Goal: Task Accomplishment & Management: Manage account settings

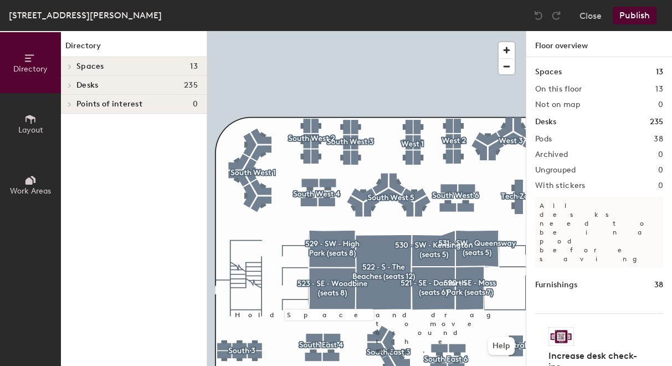
click at [257, 31] on div at bounding box center [366, 31] width 319 height 0
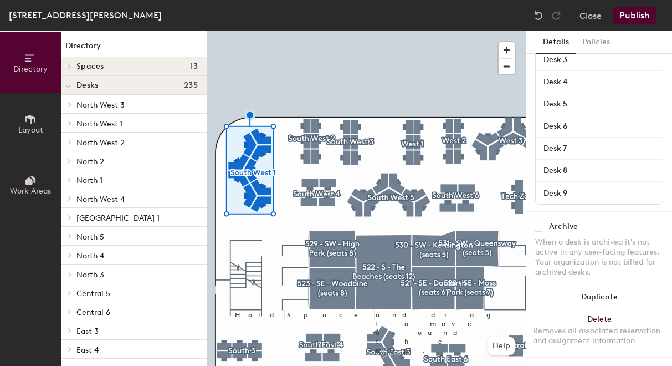
scroll to position [157, 0]
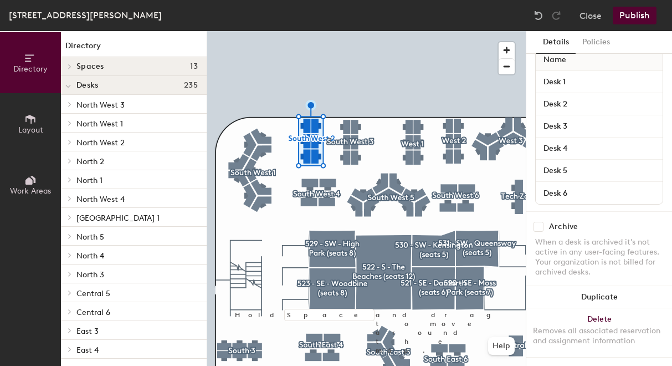
click at [257, 31] on div at bounding box center [366, 31] width 319 height 0
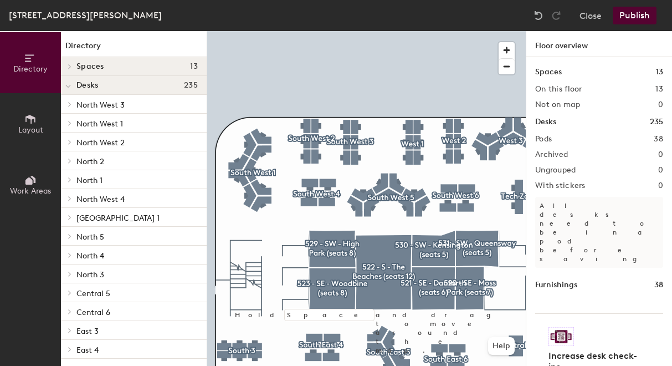
click at [33, 189] on span "Work Areas" at bounding box center [30, 190] width 41 height 9
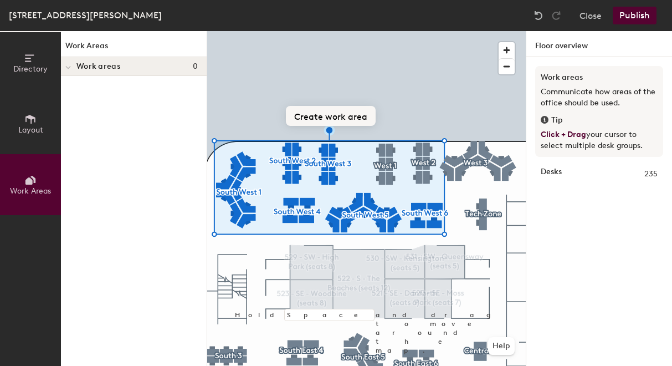
click at [338, 114] on button "Create work area" at bounding box center [331, 116] width 90 height 20
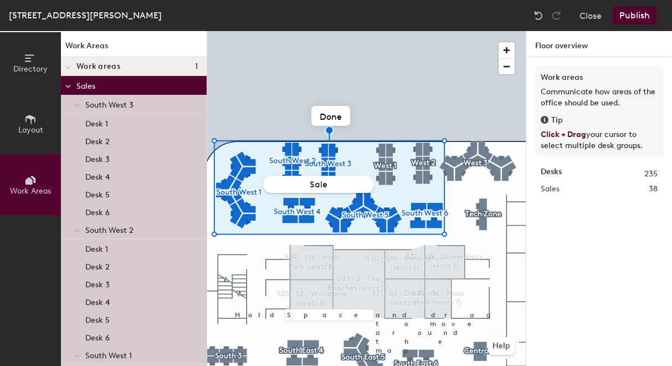
type input "Sales"
click at [424, 31] on div at bounding box center [366, 31] width 319 height 0
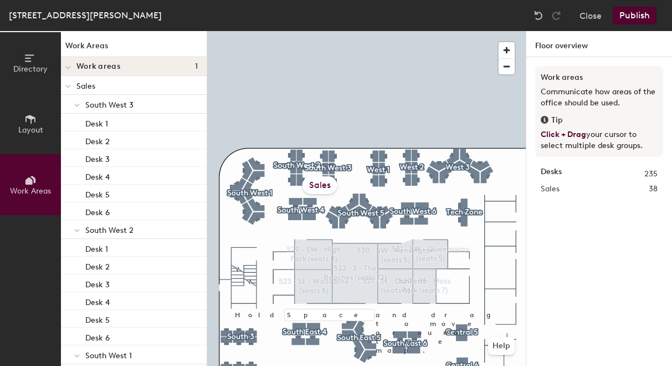
click at [322, 182] on div "Sales" at bounding box center [320, 185] width 35 height 18
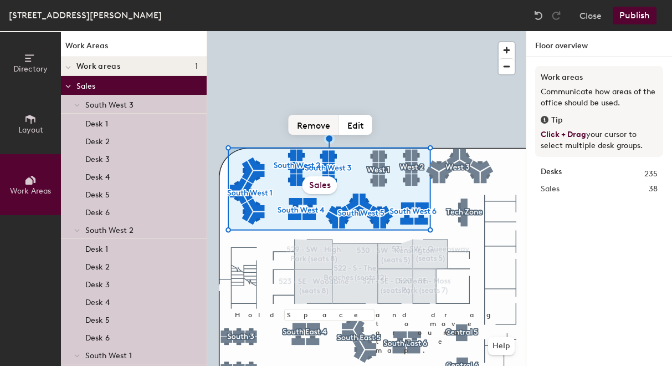
click at [322, 125] on button "Remove" at bounding box center [314, 125] width 50 height 20
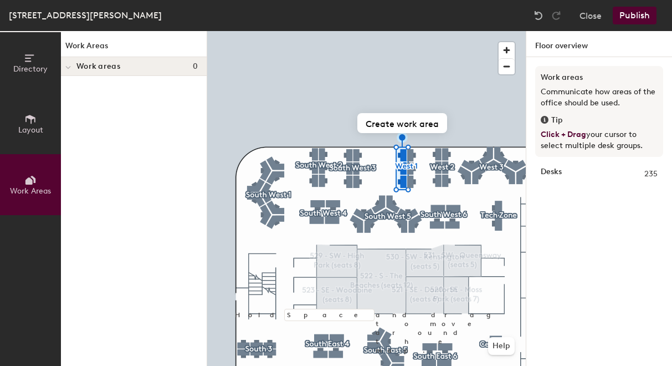
click at [326, 31] on div at bounding box center [366, 31] width 319 height 0
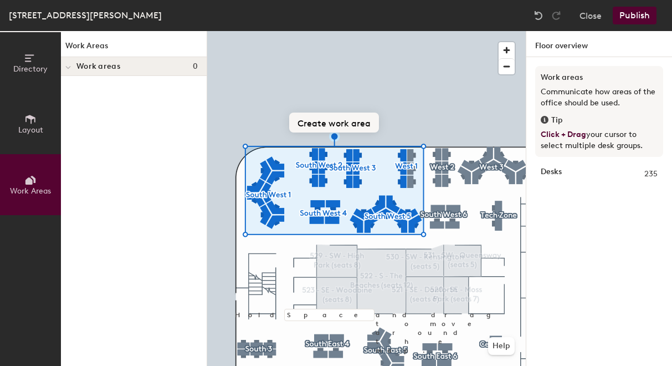
click at [314, 124] on button "Create work area" at bounding box center [334, 122] width 90 height 20
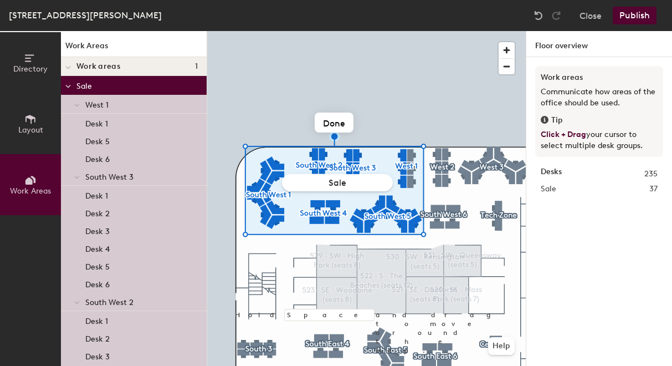
type input "Sales"
click at [406, 31] on div at bounding box center [366, 31] width 319 height 0
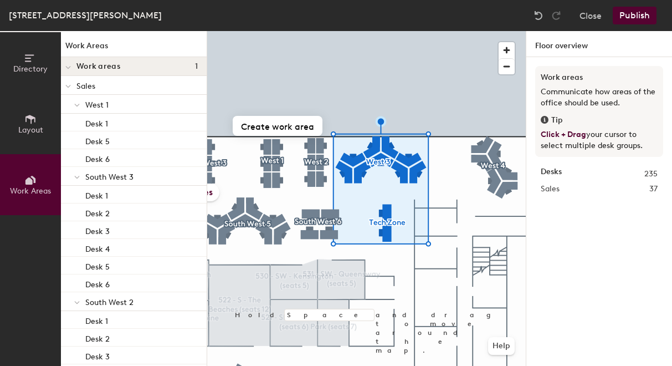
click at [338, 31] on div at bounding box center [366, 31] width 319 height 0
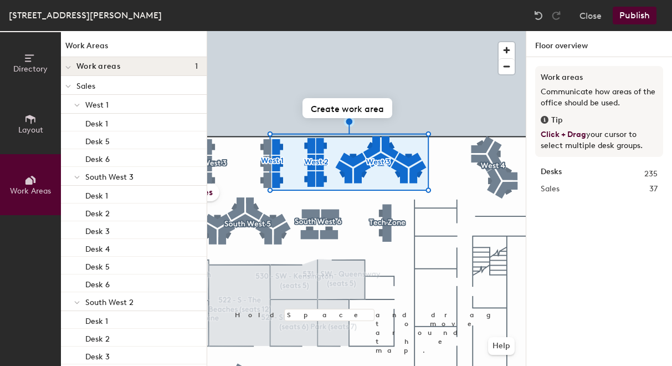
click at [335, 31] on div at bounding box center [366, 31] width 319 height 0
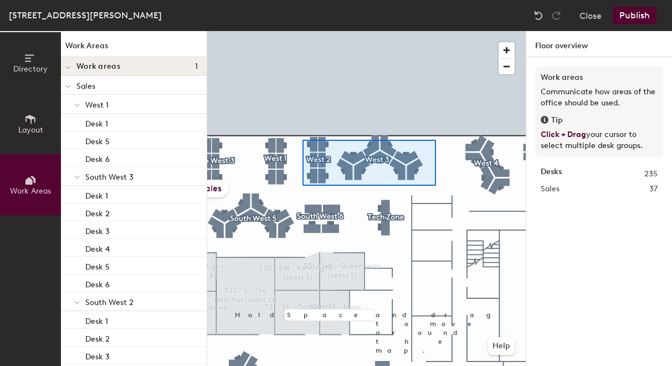
click at [303, 31] on div at bounding box center [366, 31] width 319 height 0
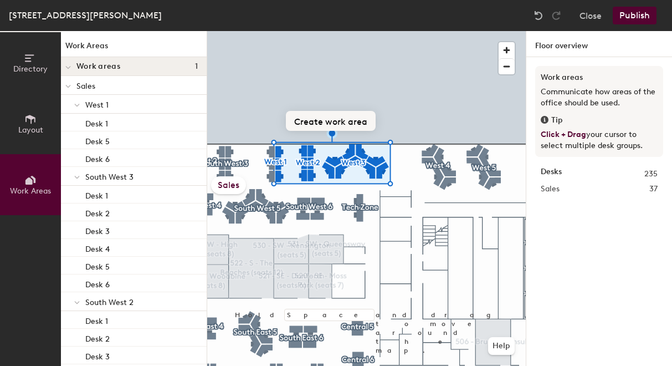
click at [336, 119] on button "Create work area" at bounding box center [331, 121] width 90 height 20
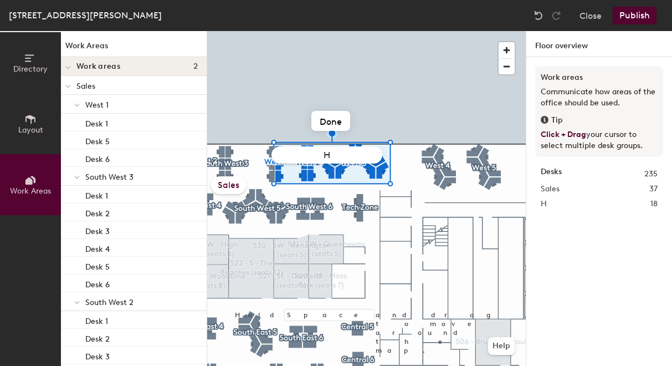
type input "HR"
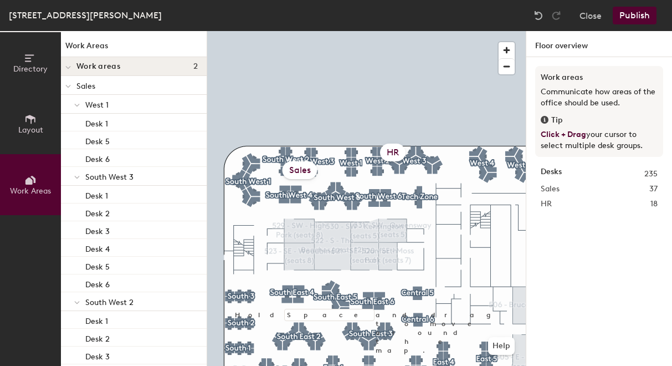
click at [289, 174] on div "Sales" at bounding box center [300, 170] width 35 height 18
click at [588, 16] on button "Close" at bounding box center [591, 16] width 22 height 18
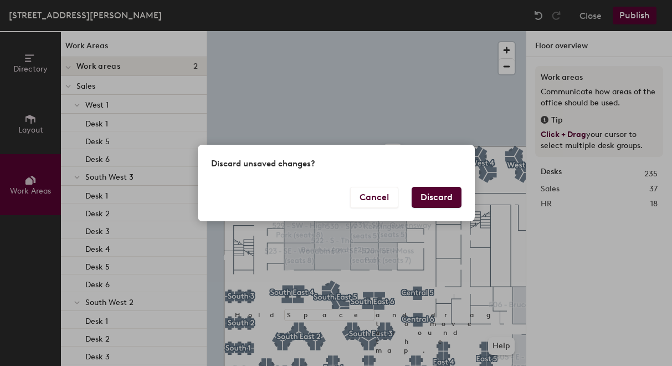
click at [442, 199] on button "Discard" at bounding box center [437, 197] width 50 height 21
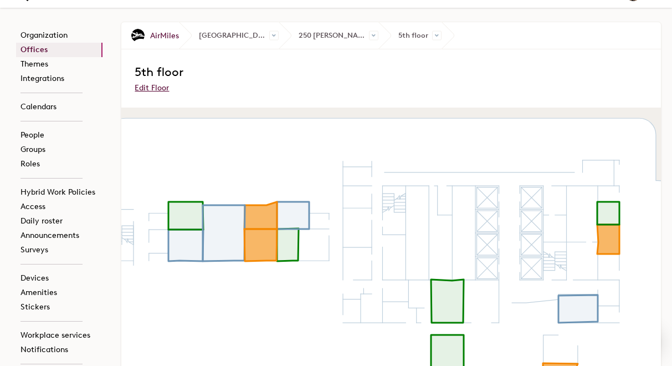
scroll to position [29, 0]
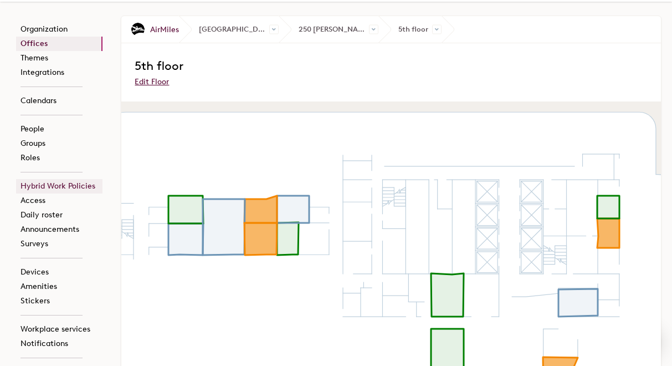
click at [73, 188] on link "Hybrid Work Policies" at bounding box center [59, 186] width 86 height 14
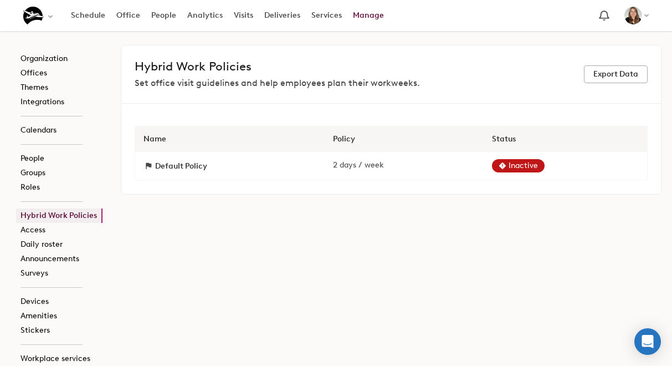
click at [513, 169] on label "Inactive" at bounding box center [523, 166] width 29 height 12
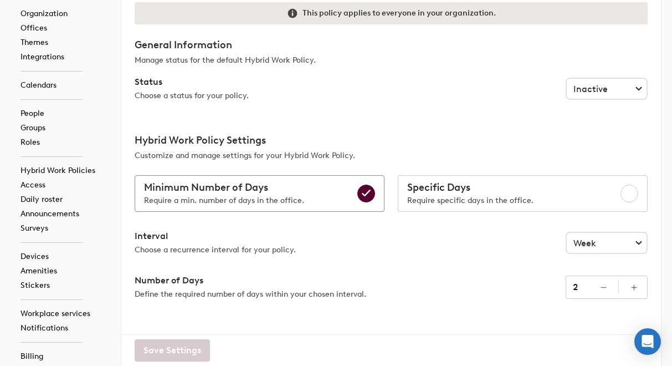
scroll to position [219, 0]
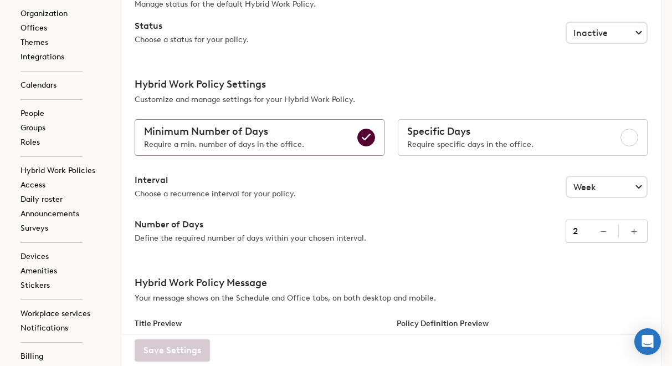
click at [481, 144] on div "Require specific days in the office." at bounding box center [470, 145] width 126 height 12
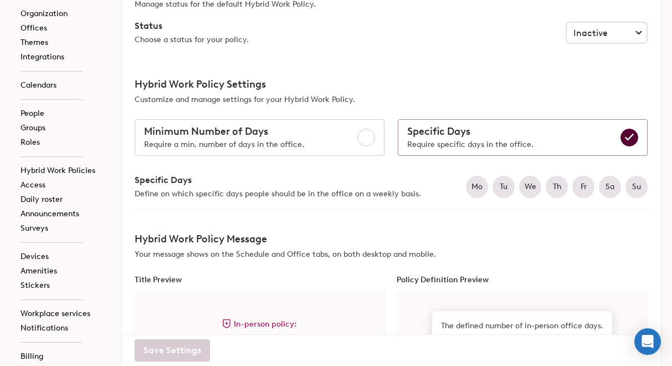
click at [370, 137] on div at bounding box center [366, 138] width 18 height 18
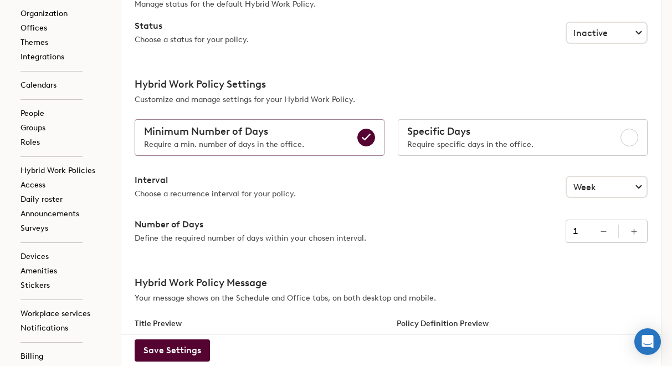
click at [631, 235] on button "Increment" at bounding box center [633, 230] width 13 height 13
type input "3"
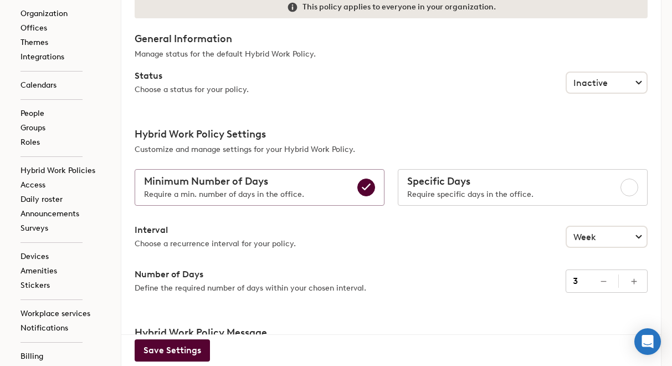
scroll to position [0, 0]
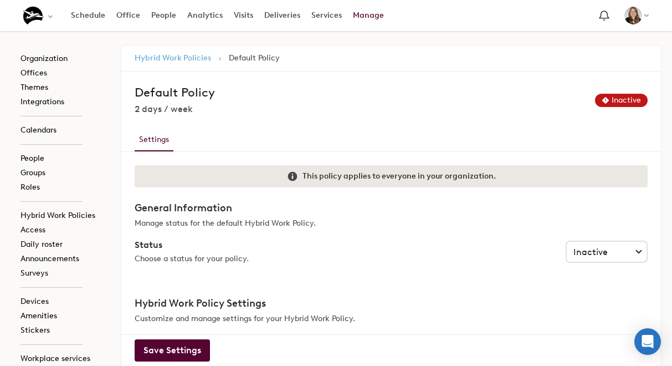
click at [181, 58] on link "Hybrid Work Policies" at bounding box center [173, 57] width 76 height 9
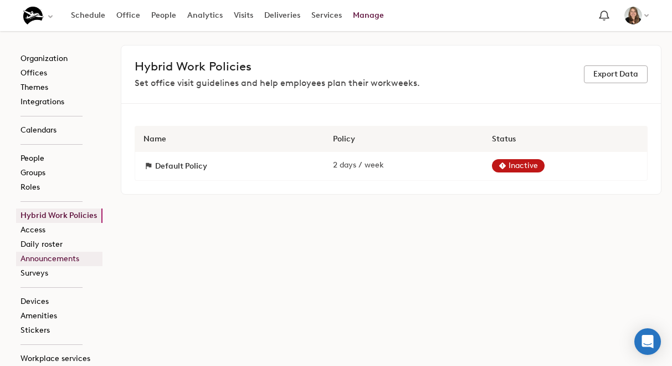
click at [63, 258] on link "Announcements" at bounding box center [59, 259] width 86 height 14
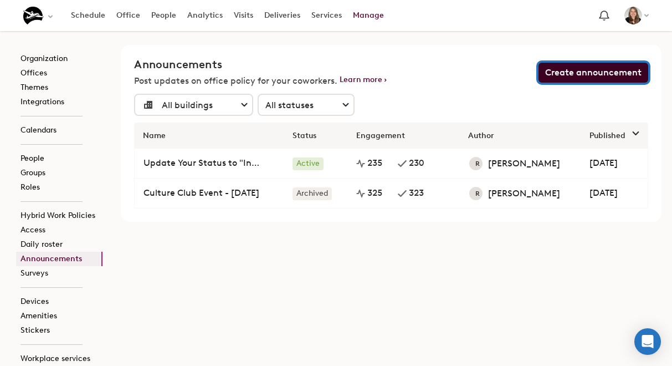
click at [561, 76] on button "Create announcement" at bounding box center [594, 73] width 110 height 20
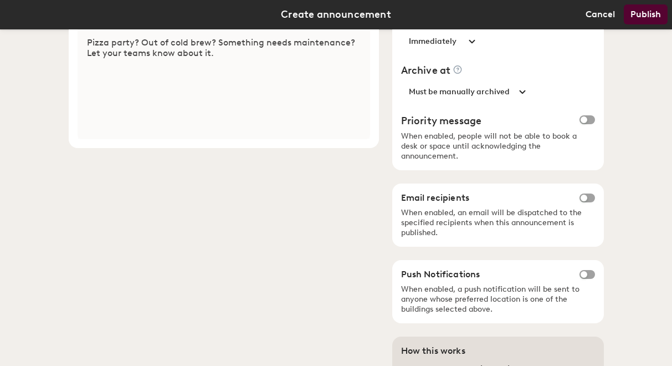
scroll to position [115, 0]
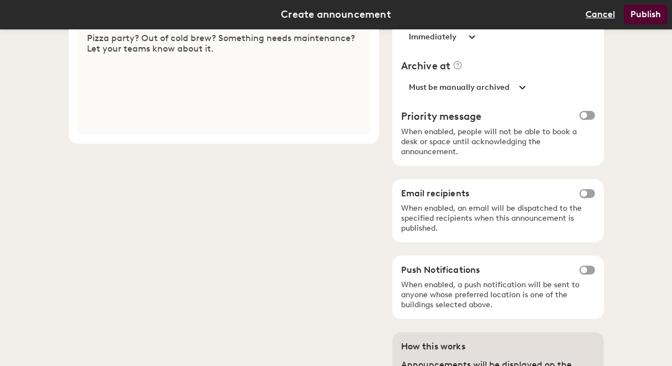
click at [590, 18] on button "Cancel" at bounding box center [600, 14] width 29 height 9
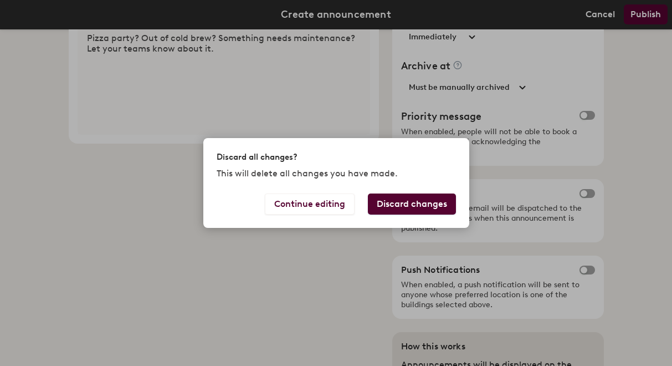
click at [396, 206] on button "Discard changes" at bounding box center [412, 203] width 88 height 21
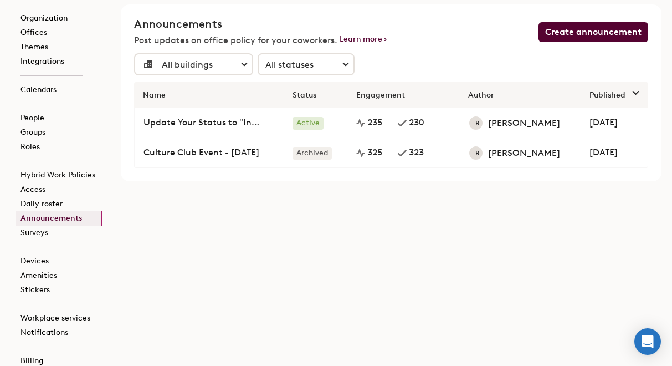
scroll to position [43, 0]
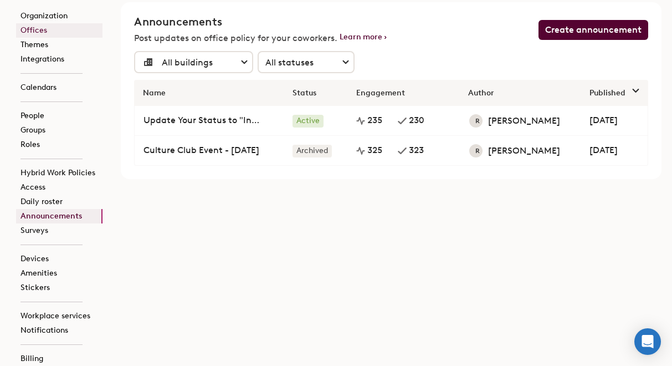
click at [55, 31] on link "Offices" at bounding box center [59, 30] width 86 height 14
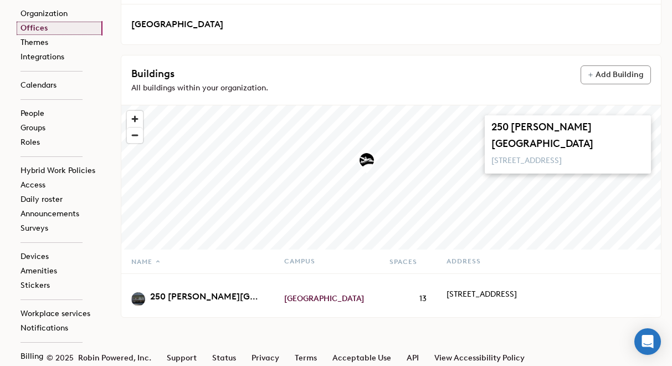
scroll to position [199, 0]
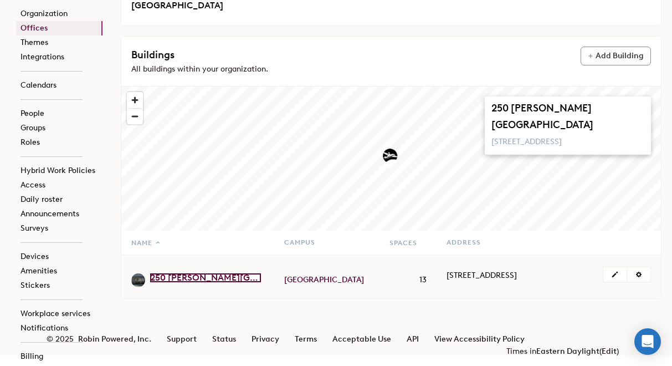
click at [236, 273] on link "250 [PERSON_NAME][GEOGRAPHIC_DATA]" at bounding box center [205, 277] width 111 height 9
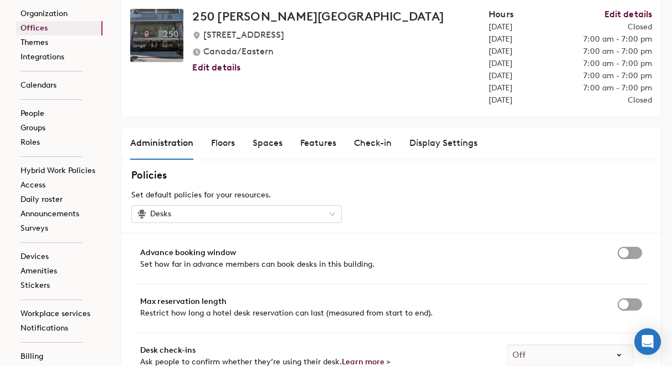
scroll to position [42, 0]
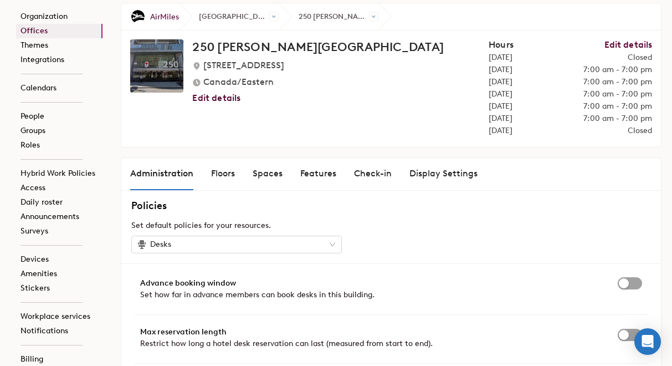
click at [434, 171] on div "Display Settings" at bounding box center [443, 173] width 68 height 13
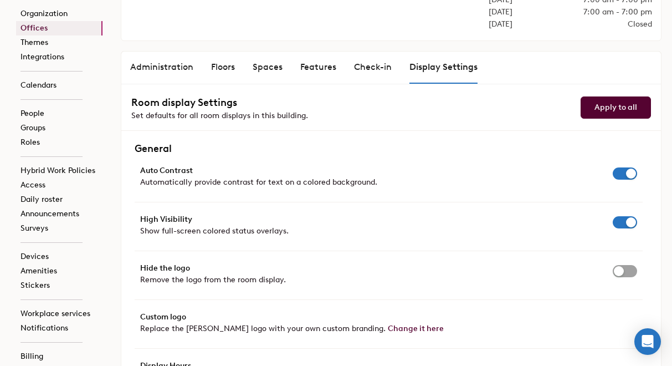
scroll to position [147, 0]
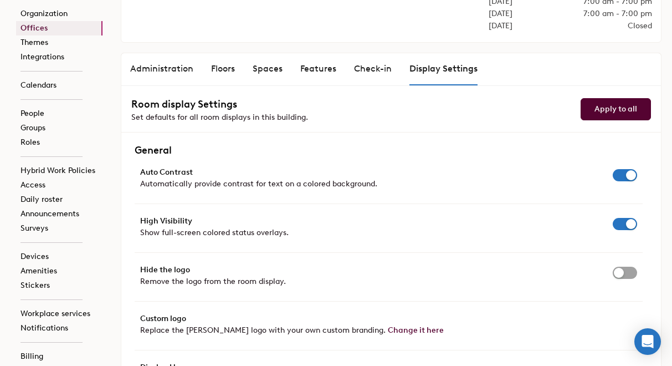
click at [180, 69] on div "Administration" at bounding box center [161, 68] width 63 height 13
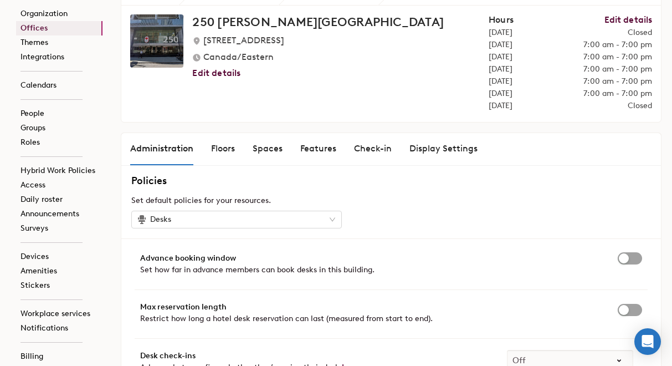
scroll to position [43, 0]
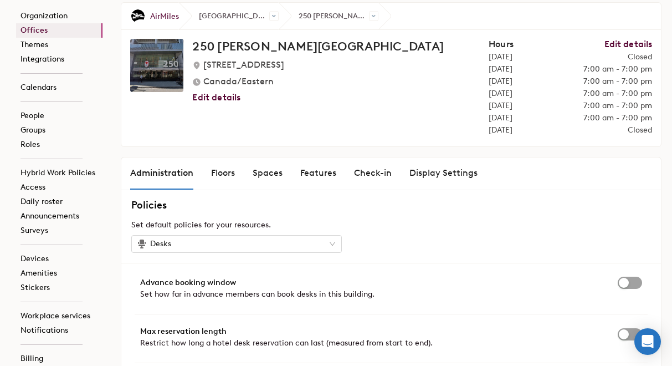
click at [373, 174] on div "Check-in" at bounding box center [373, 172] width 38 height 13
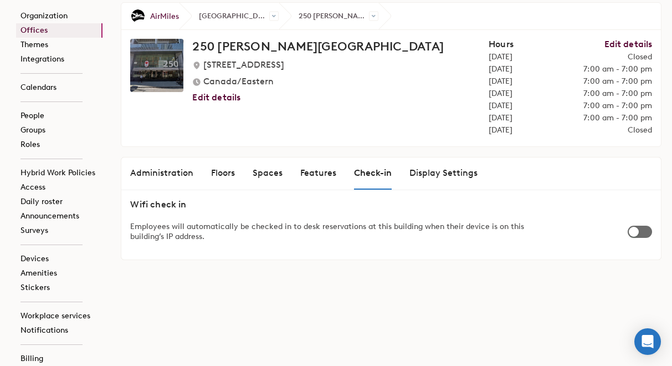
click at [636, 235] on div "button" at bounding box center [634, 232] width 10 height 10
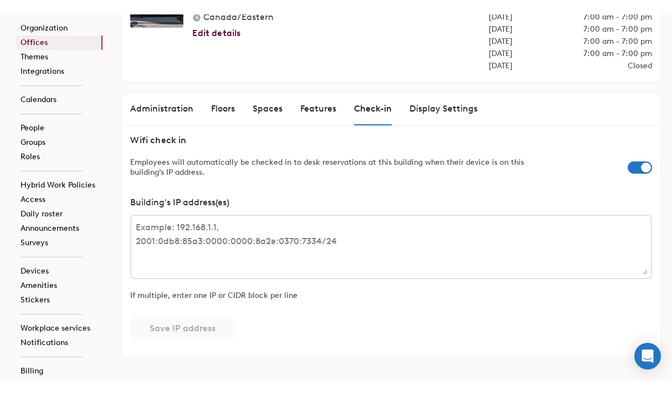
scroll to position [122, 0]
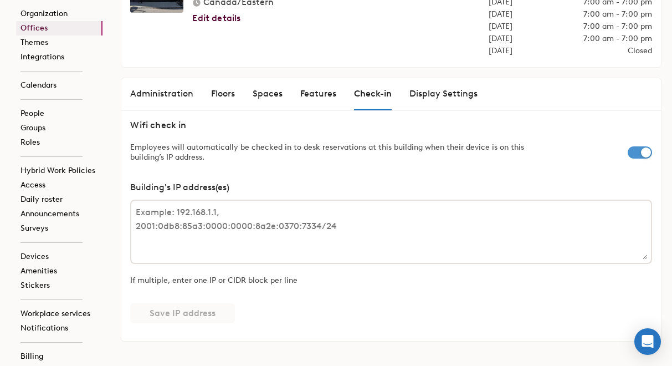
click at [632, 152] on span "button" at bounding box center [640, 152] width 24 height 12
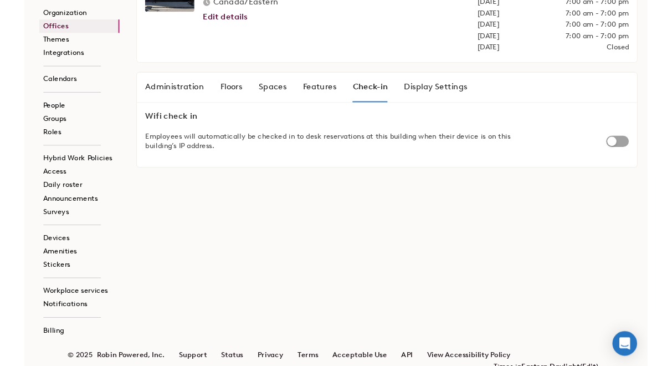
scroll to position [0, 0]
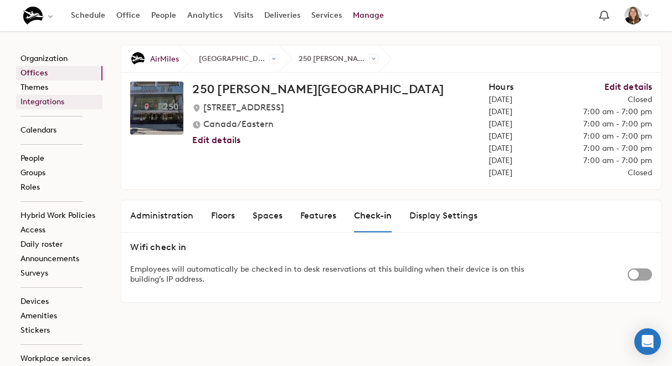
click at [66, 99] on link "Integrations" at bounding box center [59, 102] width 86 height 14
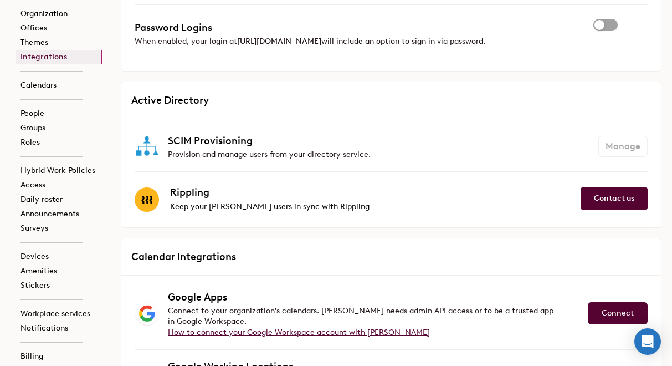
scroll to position [282, 0]
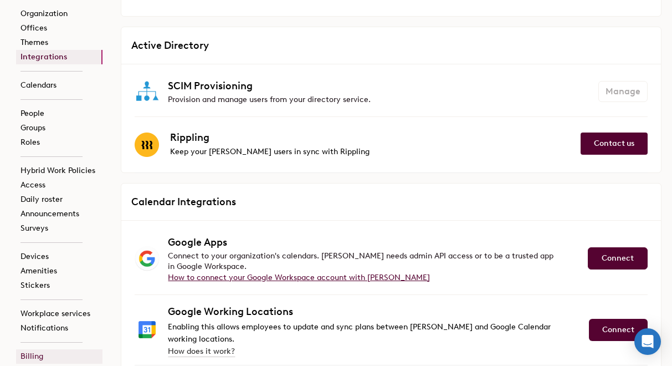
click at [32, 356] on link "Billing" at bounding box center [59, 356] width 86 height 14
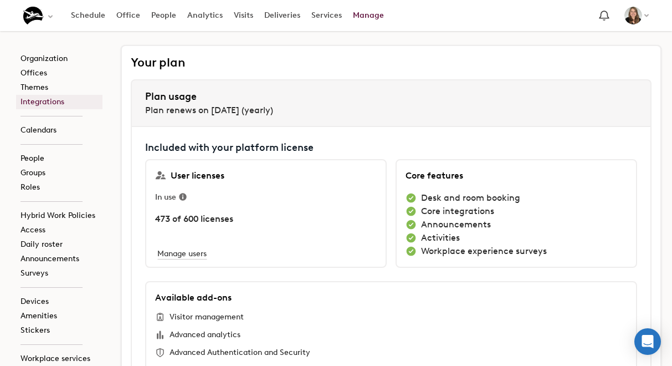
click at [60, 100] on link "Integrations" at bounding box center [59, 102] width 86 height 14
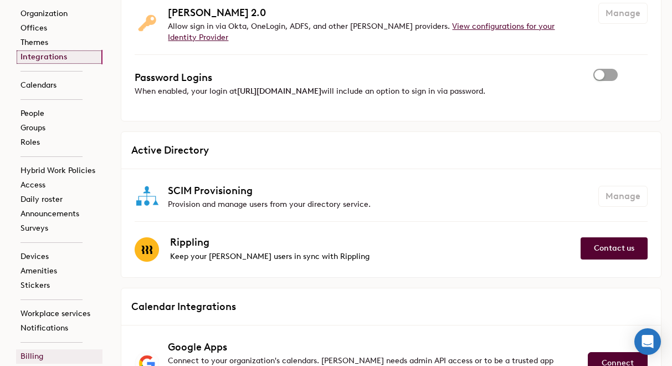
scroll to position [179, 0]
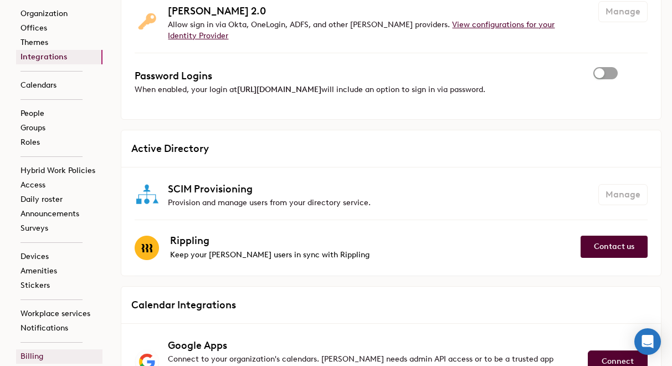
click at [33, 358] on link "Billing" at bounding box center [59, 356] width 86 height 14
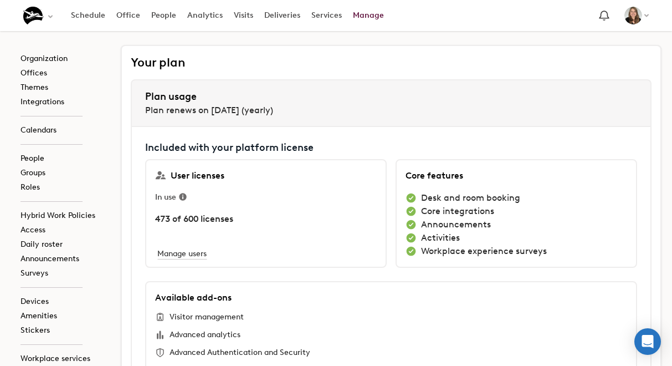
click at [164, 217] on span "473 of 600 licenses" at bounding box center [194, 226] width 78 height 29
click at [57, 156] on link "People" at bounding box center [59, 158] width 86 height 14
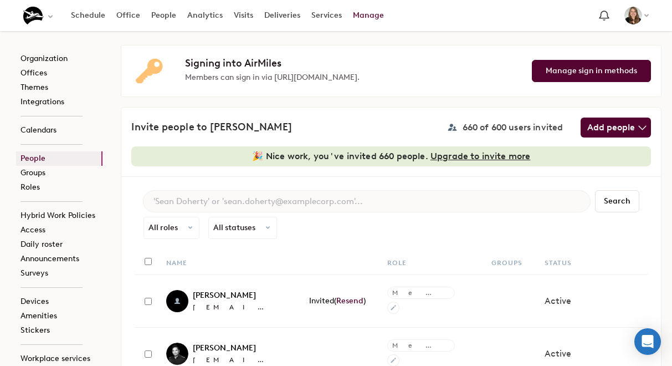
click at [472, 125] on h5 "660 of 600 users invited" at bounding box center [513, 127] width 101 height 11
click at [635, 129] on button "Add people" at bounding box center [616, 127] width 70 height 20
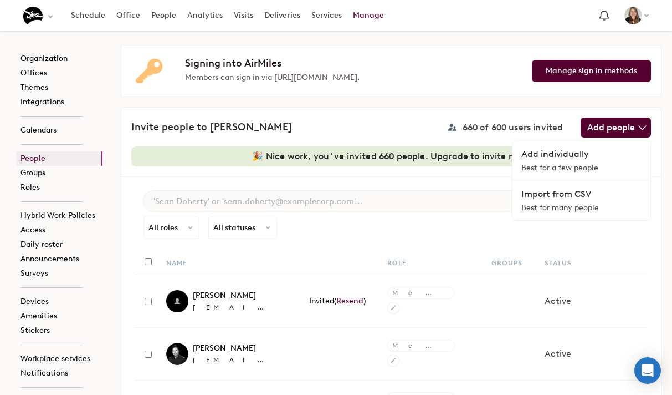
click at [330, 116] on div "Invite people to [PERSON_NAME] 660 of 600 users invited Add people Add individu…" at bounding box center [391, 141] width 540 height 69
click at [395, 125] on div "Invite people to [PERSON_NAME] 660 of 600 users invited Add people Add individu…" at bounding box center [391, 127] width 520 height 20
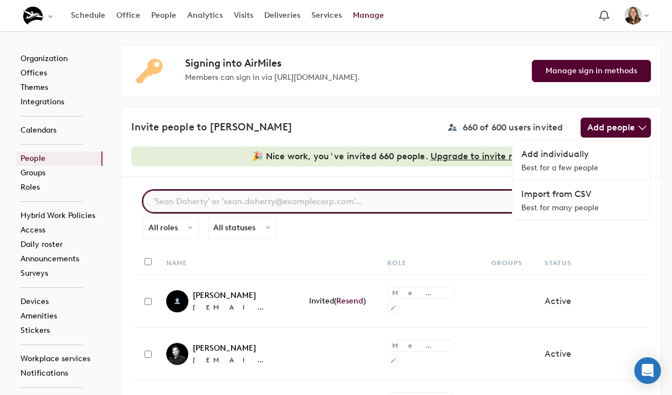
click at [417, 209] on input at bounding box center [367, 201] width 448 height 22
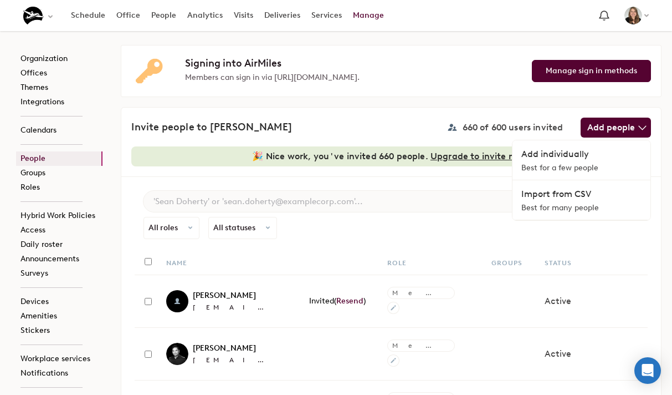
click at [513, 94] on div "Signing into AirMiles Members can sign in via [URL][DOMAIN_NAME]. Manage sign i…" at bounding box center [386, 70] width 530 height 51
click at [515, 107] on div "Invite people to [PERSON_NAME] 660 of 600 users invited Add people Add individu…" at bounding box center [391, 141] width 540 height 69
click at [330, 116] on div "Invite people to [PERSON_NAME] 660 of 600 users invited Add people Add individu…" at bounding box center [391, 141] width 540 height 69
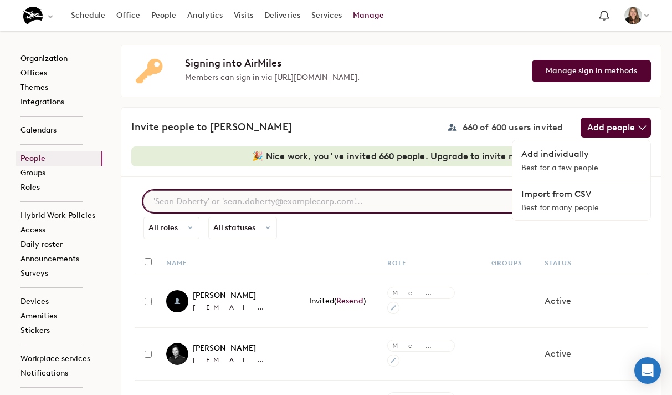
click at [420, 194] on input at bounding box center [367, 201] width 448 height 22
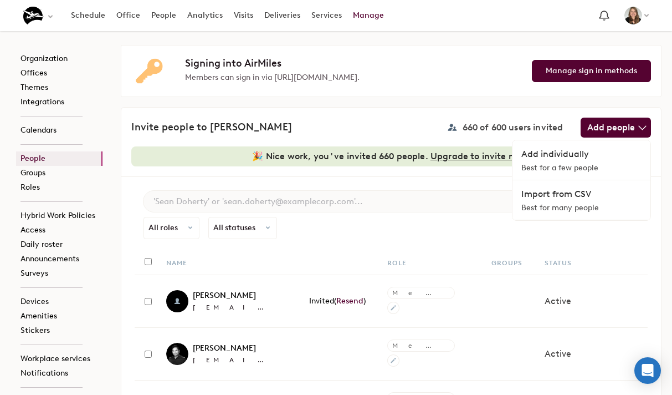
click at [422, 109] on div "Invite people to [PERSON_NAME] 660 of 600 users invited Add people Add individu…" at bounding box center [391, 141] width 540 height 69
click at [44, 15] on div "Select an organization - AirMiles currently selected" at bounding box center [49, 16] width 11 height 16
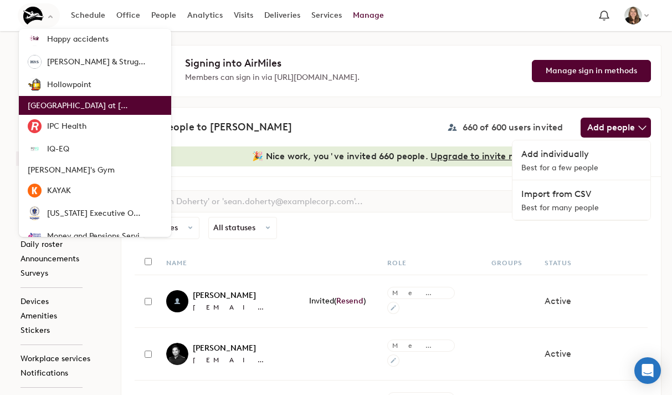
scroll to position [620, 0]
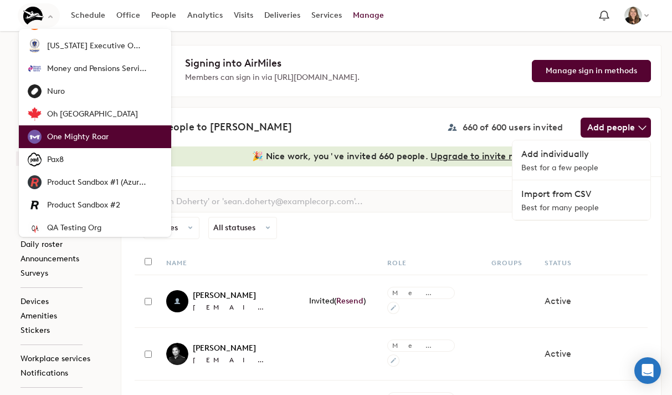
click at [82, 130] on link "One Mighty Roar" at bounding box center [95, 136] width 152 height 23
